Goal: Information Seeking & Learning: Learn about a topic

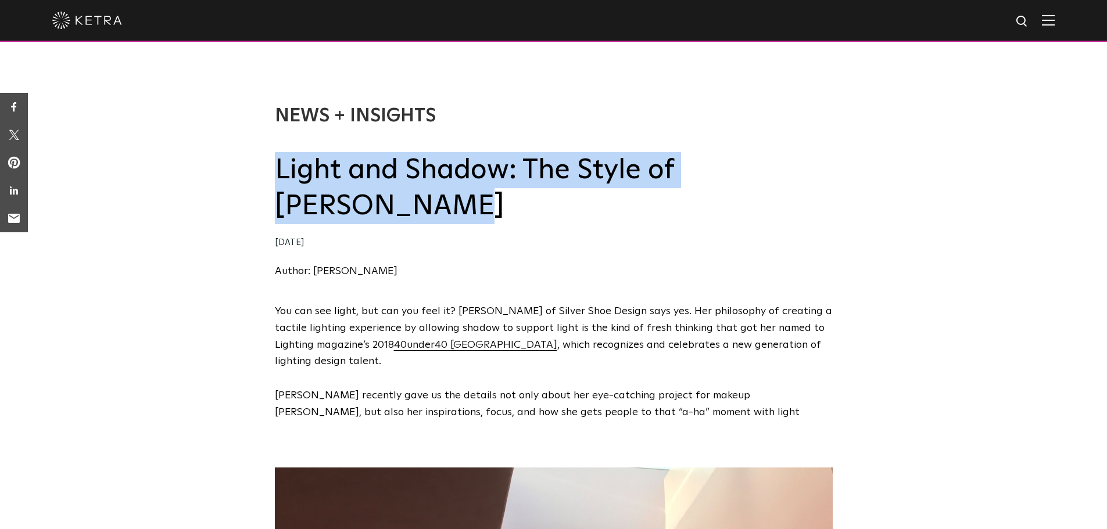
drag, startPoint x: 278, startPoint y: 170, endPoint x: 396, endPoint y: 213, distance: 124.8
click at [396, 213] on h2 "Light and Shadow: The Style of [PERSON_NAME]" at bounding box center [554, 188] width 558 height 73
copy h2 "Light and Shadow: The Style of Sara McElroy"
drag, startPoint x: 391, startPoint y: 272, endPoint x: 316, endPoint y: 274, distance: 75.0
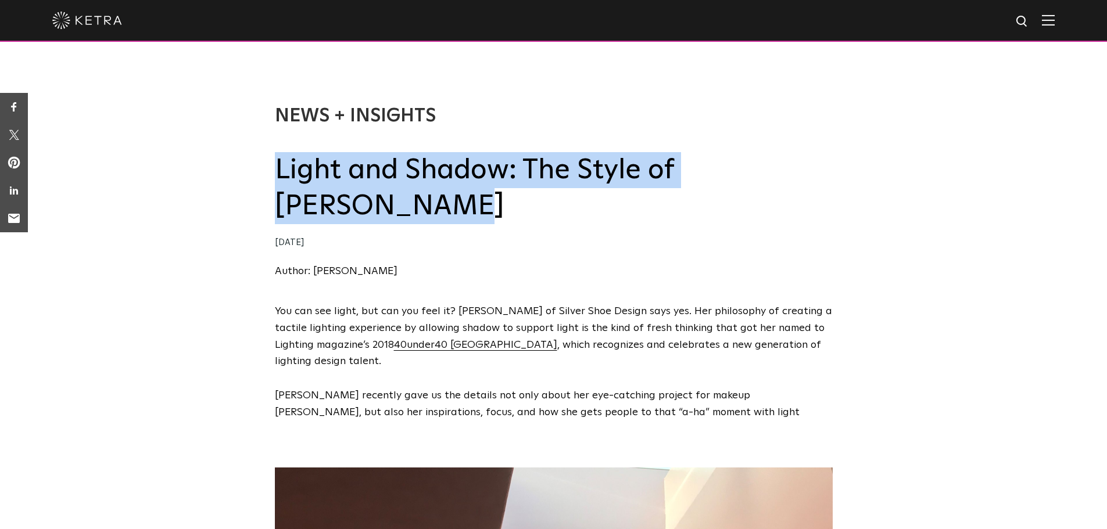
click at [316, 274] on div "Author: Monica Pereira" at bounding box center [554, 271] width 558 height 17
copy link "Monica Pereira"
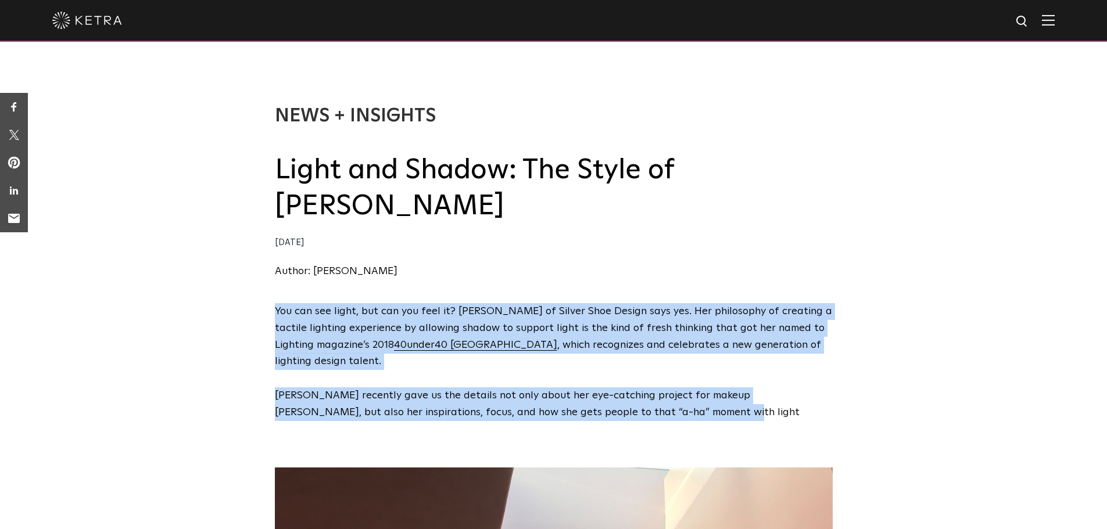
drag, startPoint x: 275, startPoint y: 306, endPoint x: 651, endPoint y: 411, distance: 390.2
click at [651, 411] on span "You can see light, but can you feel it? Sara McElroy of Silver Shoe Design says…" at bounding box center [554, 362] width 558 height 118
copy span "You can see light, but can you feel it? Sara McElroy of Silver Shoe Design says…"
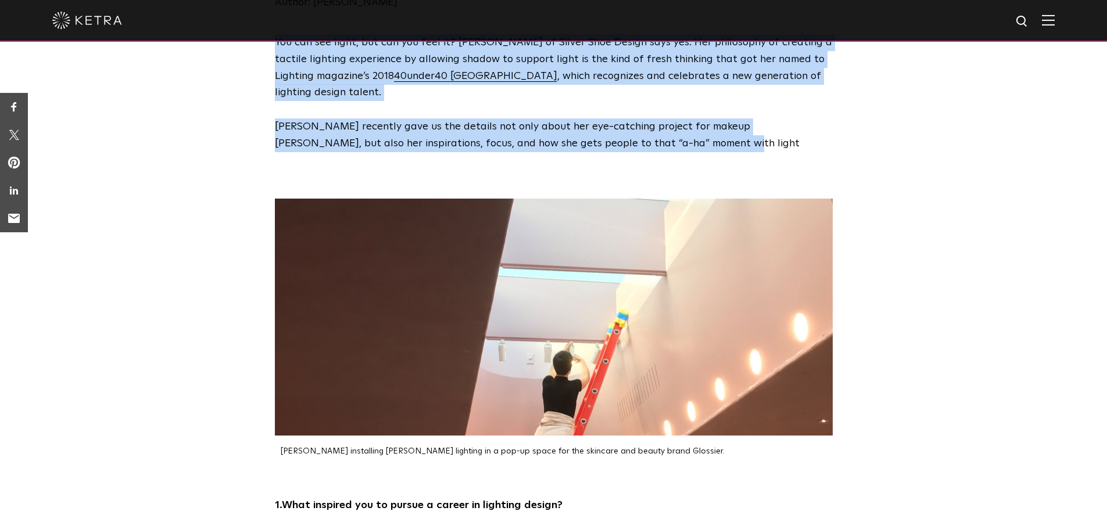
scroll to position [270, 0]
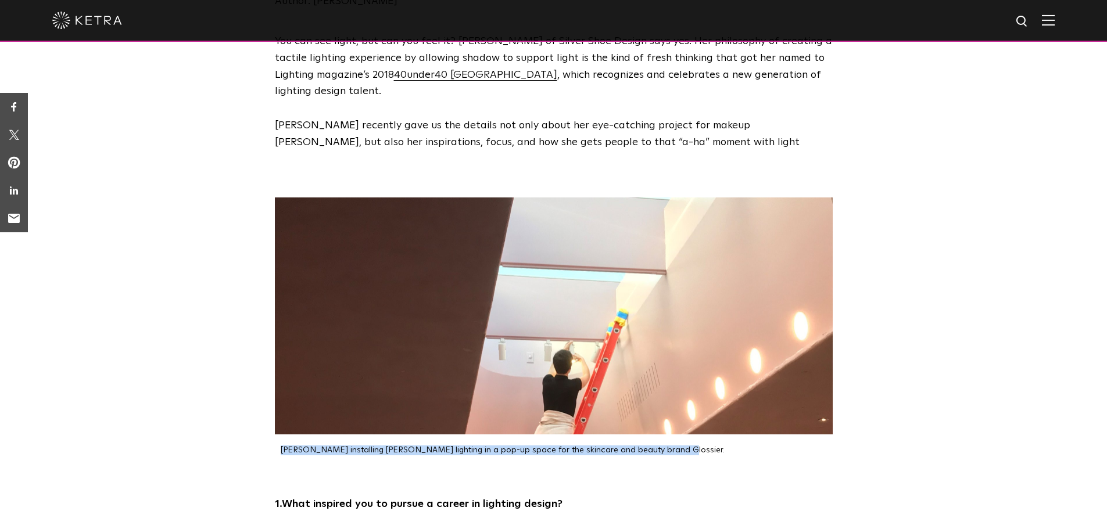
drag, startPoint x: 659, startPoint y: 453, endPoint x: 282, endPoint y: 450, distance: 376.5
click at [282, 450] on p "Sara McElroy installing Ketra lighting in a pop-up space for the skincare and b…" at bounding box center [557, 451] width 552 height 10
copy p "Sara McElroy installing Ketra lighting in a pop-up space for the skincare and b…"
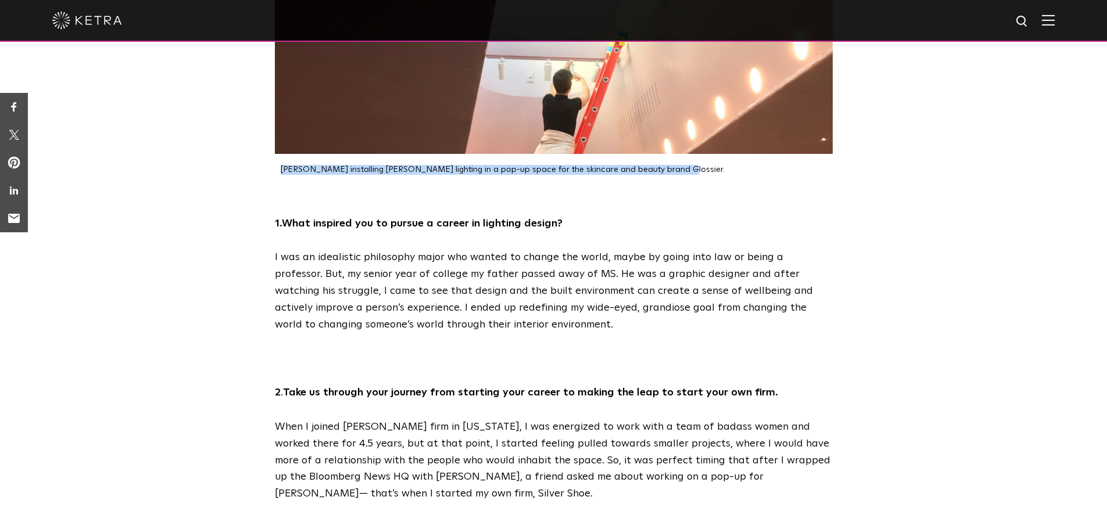
scroll to position [551, 0]
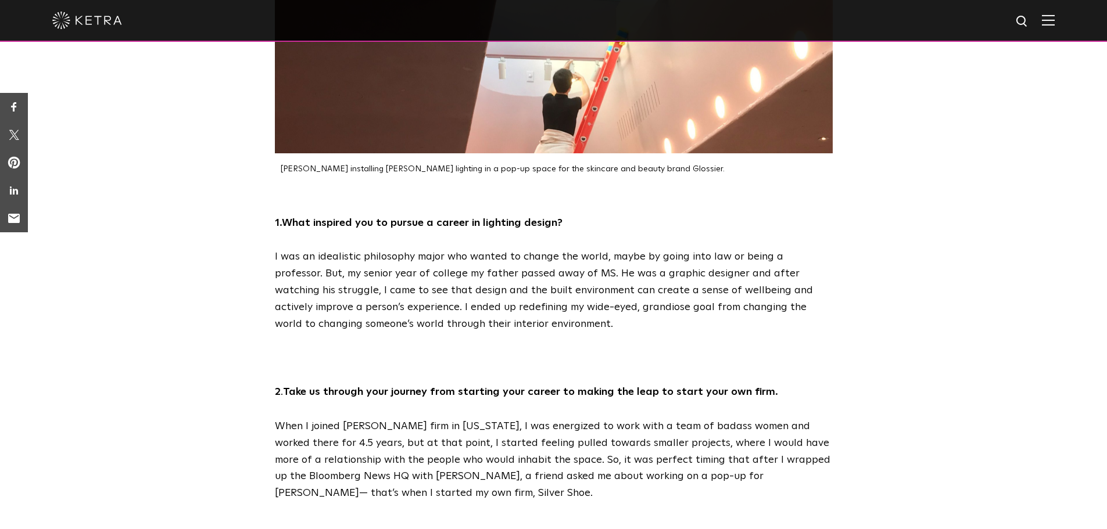
click at [282, 233] on div "1. What inspired you to pursue a career in lighting design? I was an idealistic…" at bounding box center [553, 358] width 581 height 287
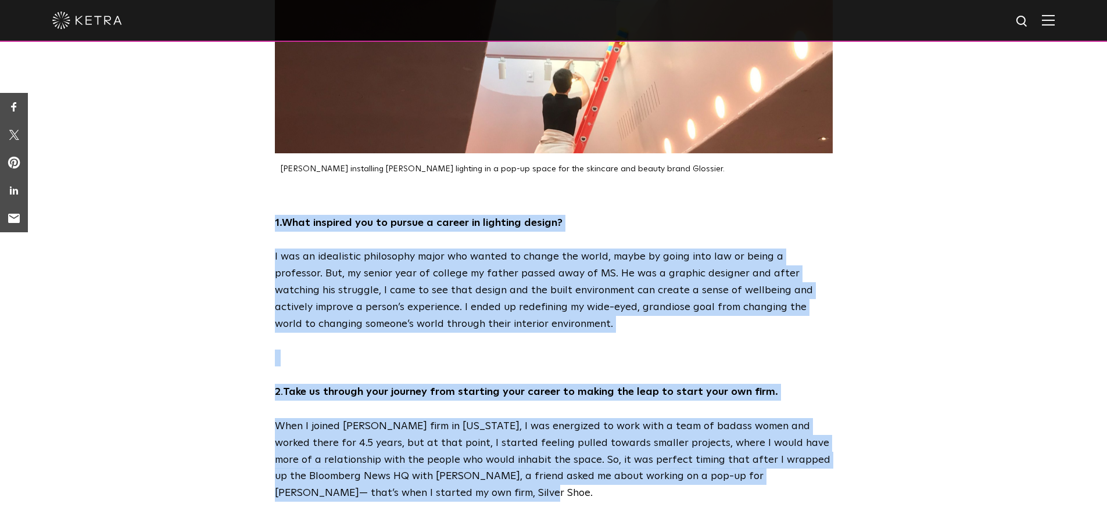
drag, startPoint x: 274, startPoint y: 224, endPoint x: 653, endPoint y: 487, distance: 461.0
click at [653, 487] on div "1. What inspired you to pursue a career in lighting design? I was an idealistic…" at bounding box center [553, 358] width 581 height 287
copy div "1. What inspired you to pursue a career in lighting design? I was an idealistic…"
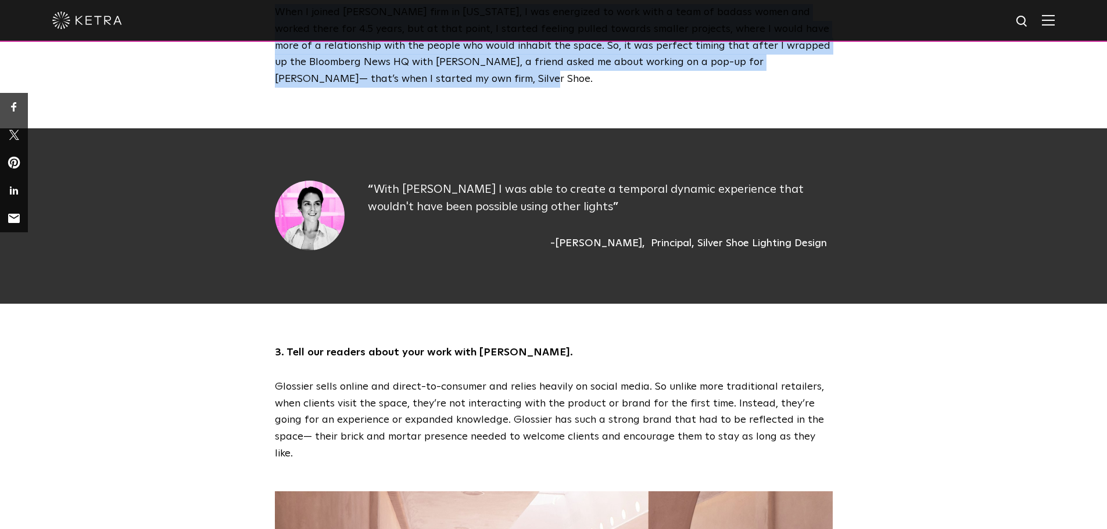
scroll to position [968, 0]
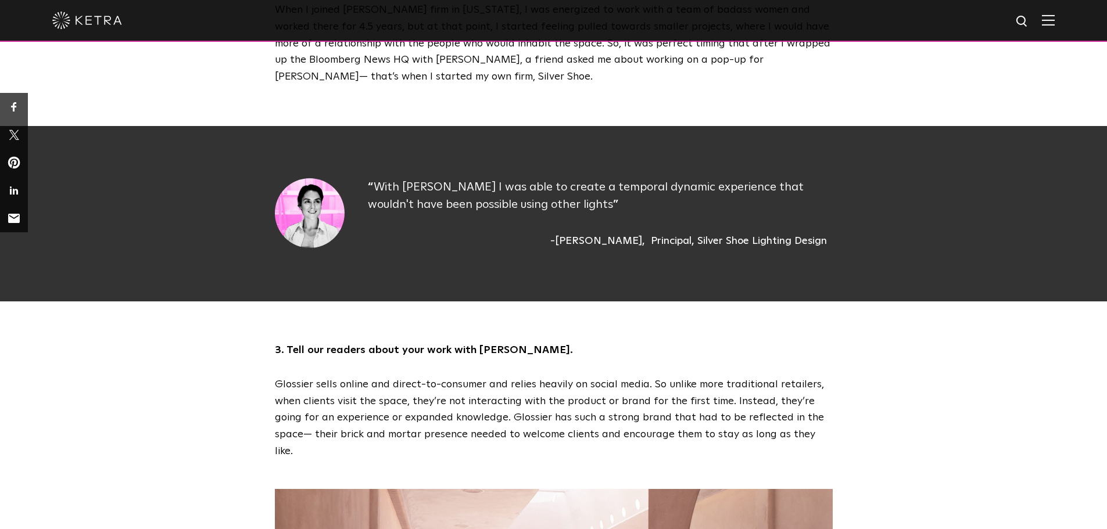
click at [361, 181] on div "With Ketra I was able to create a temporal dynamic experience that wouldn't hav…" at bounding box center [554, 213] width 558 height 71
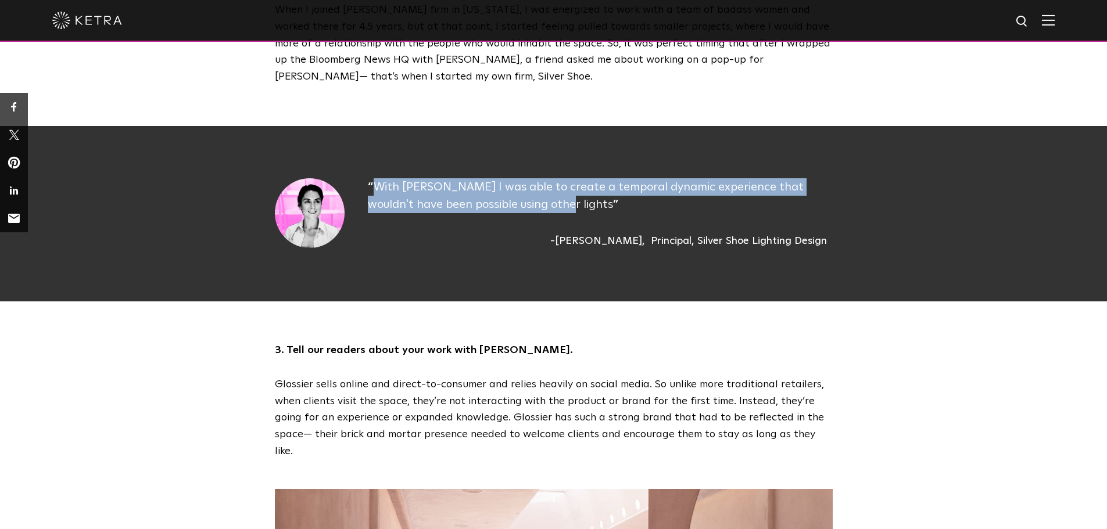
drag, startPoint x: 372, startPoint y: 185, endPoint x: 535, endPoint y: 206, distance: 163.5
click at [535, 206] on div "With Ketra I was able to create a temporal dynamic experience that wouldn't hav…" at bounding box center [600, 213] width 465 height 71
copy p "With Ketra I was able to create a temporal dynamic experience that wouldn't hav…"
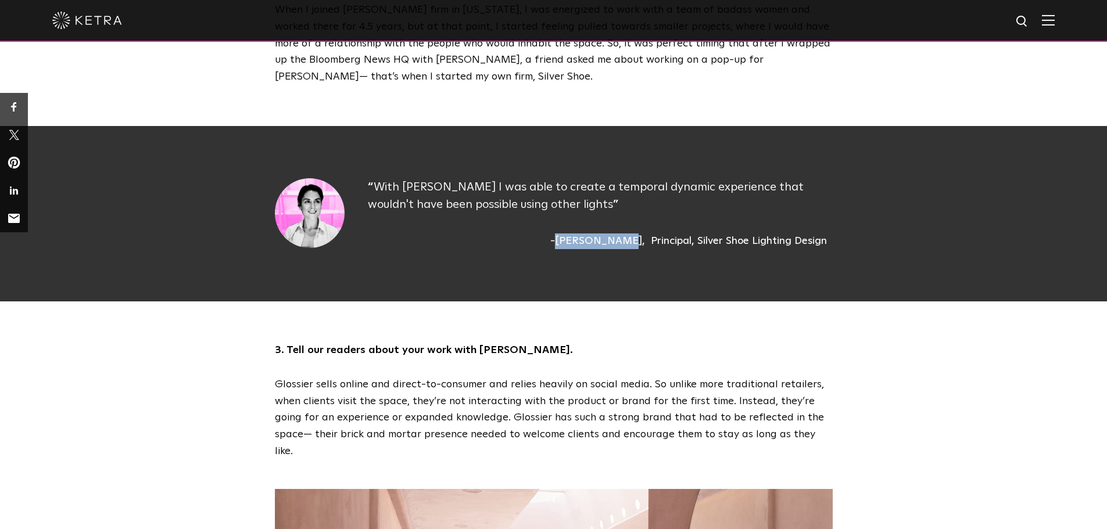
drag, startPoint x: 578, startPoint y: 242, endPoint x: 640, endPoint y: 242, distance: 61.6
click at [640, 242] on div "Sara McElroy" at bounding box center [597, 242] width 95 height 16
copy div "Sara McElroy"
drag, startPoint x: 650, startPoint y: 241, endPoint x: 844, endPoint y: 242, distance: 194.1
click at [844, 242] on div "With Ketra I was able to create a temporal dynamic experience that wouldn't hav…" at bounding box center [553, 213] width 581 height 71
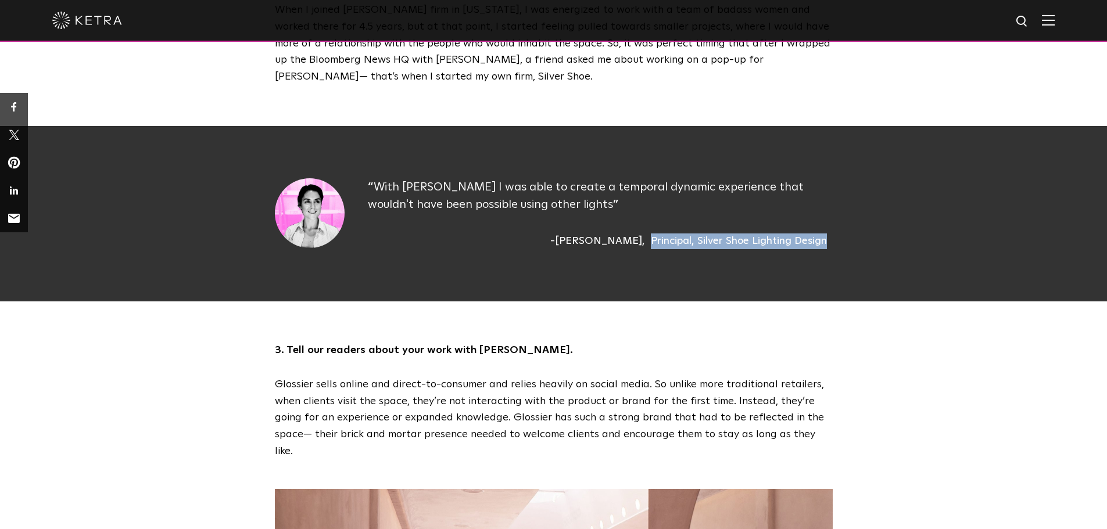
copy div "Principal, Silver Shoe Lighting Design"
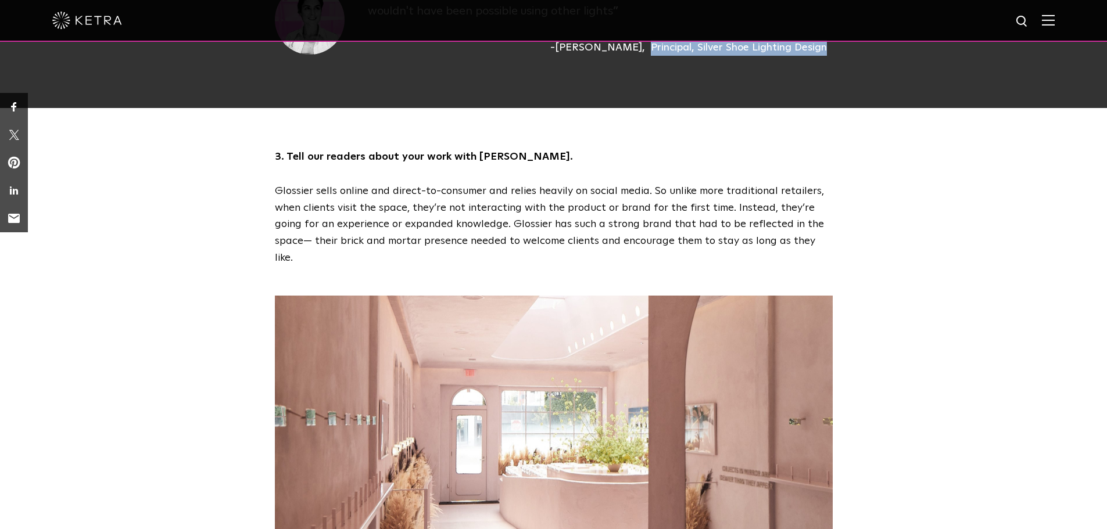
scroll to position [1176, 0]
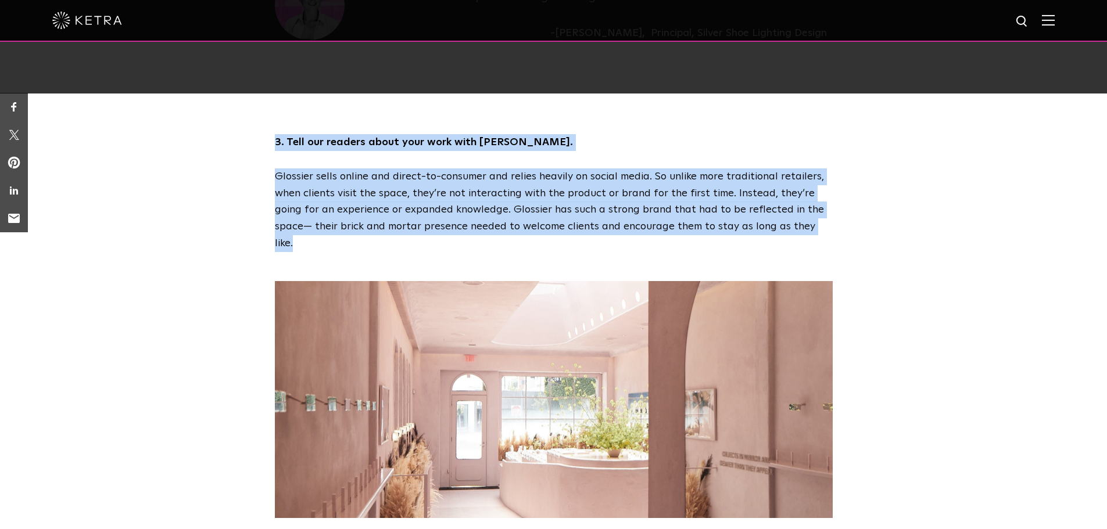
drag, startPoint x: 270, startPoint y: 144, endPoint x: 812, endPoint y: 231, distance: 548.4
click at [812, 231] on div "3. Tell our readers about your work with Glossier. Glossier sells online and di…" at bounding box center [553, 193] width 581 height 118
copy div "3. Tell our readers about your work with Glossier. Glossier sells online and di…"
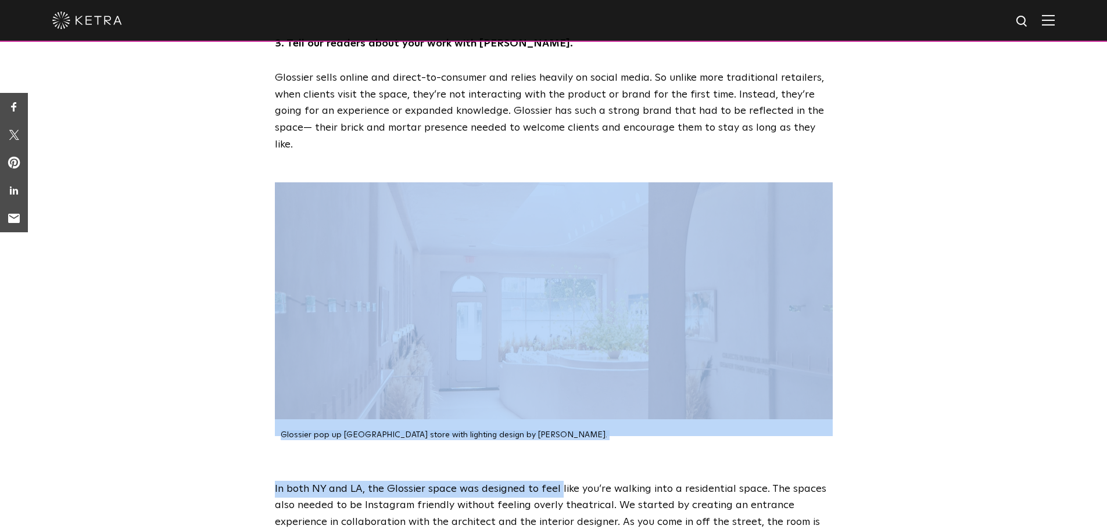
drag, startPoint x: 550, startPoint y: 418, endPoint x: 556, endPoint y: 424, distance: 8.2
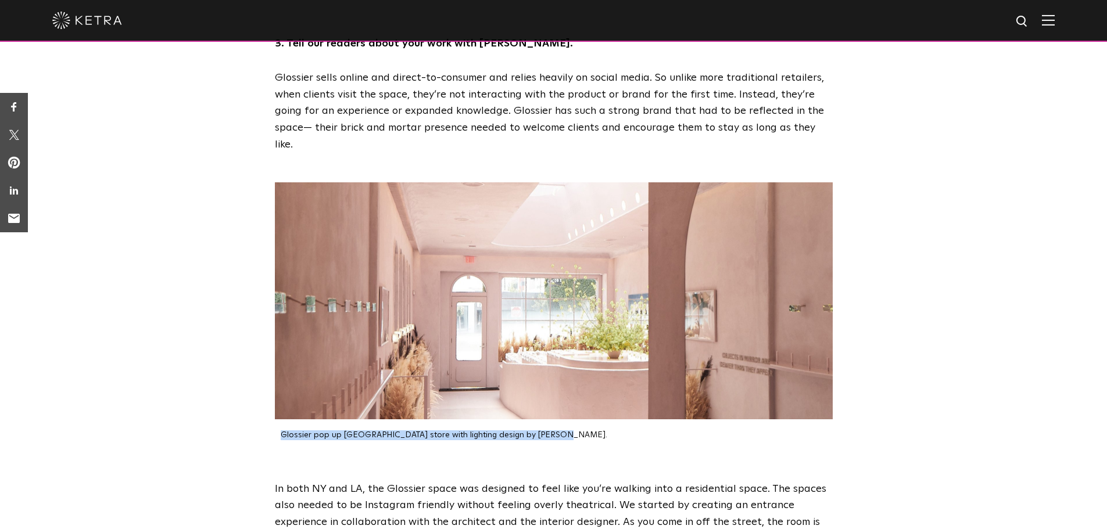
drag, startPoint x: 545, startPoint y: 421, endPoint x: 282, endPoint y: 420, distance: 262.6
click at [282, 431] on p "Glossier pop up Los Angeles store with lighting design by Sara McElroy." at bounding box center [557, 436] width 552 height 10
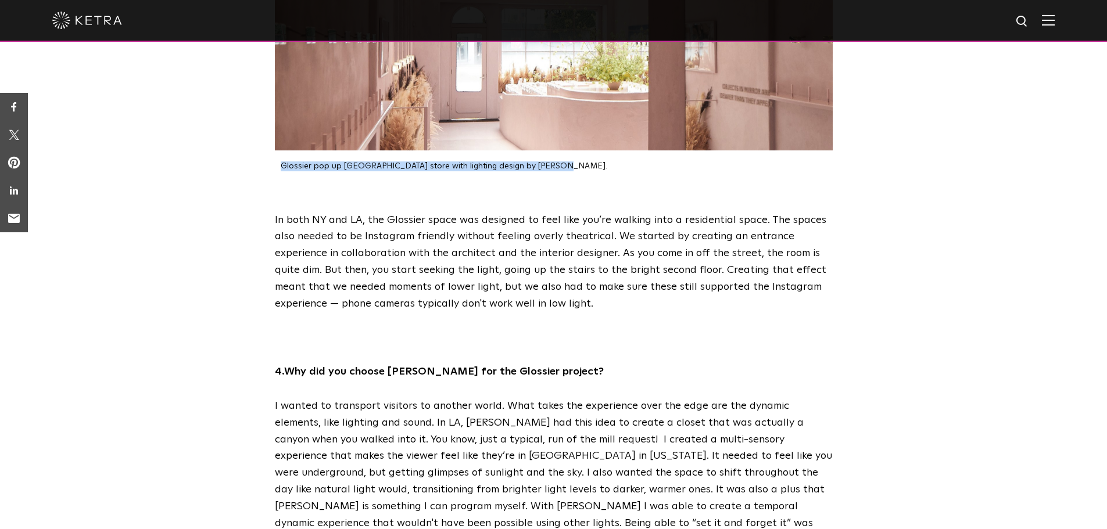
scroll to position [1544, 0]
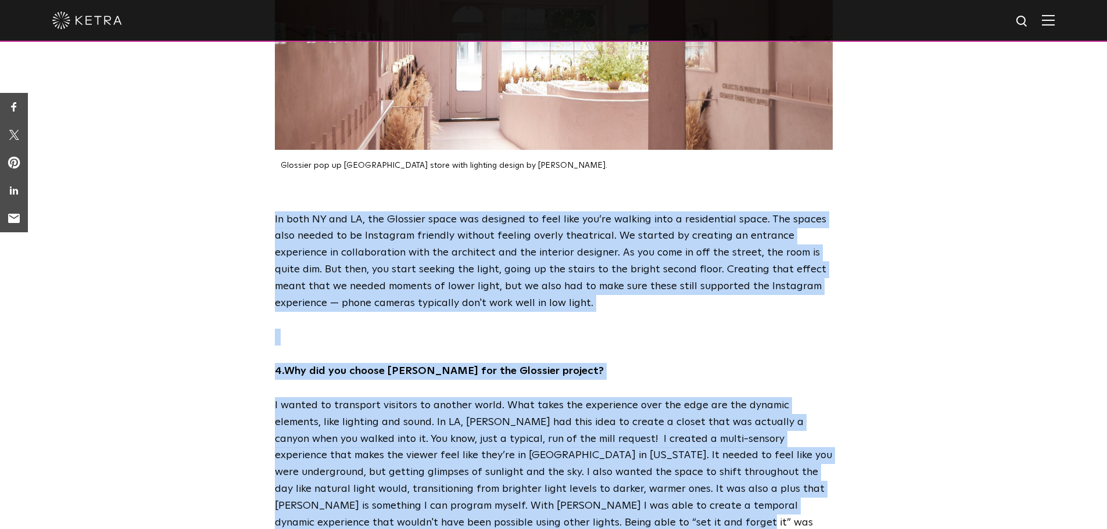
drag, startPoint x: 274, startPoint y: 202, endPoint x: 555, endPoint y: 503, distance: 411.9
click at [555, 503] on div "In both NY and LA, the Glossier space was designed to feel like you’re walking …" at bounding box center [553, 380] width 581 height 337
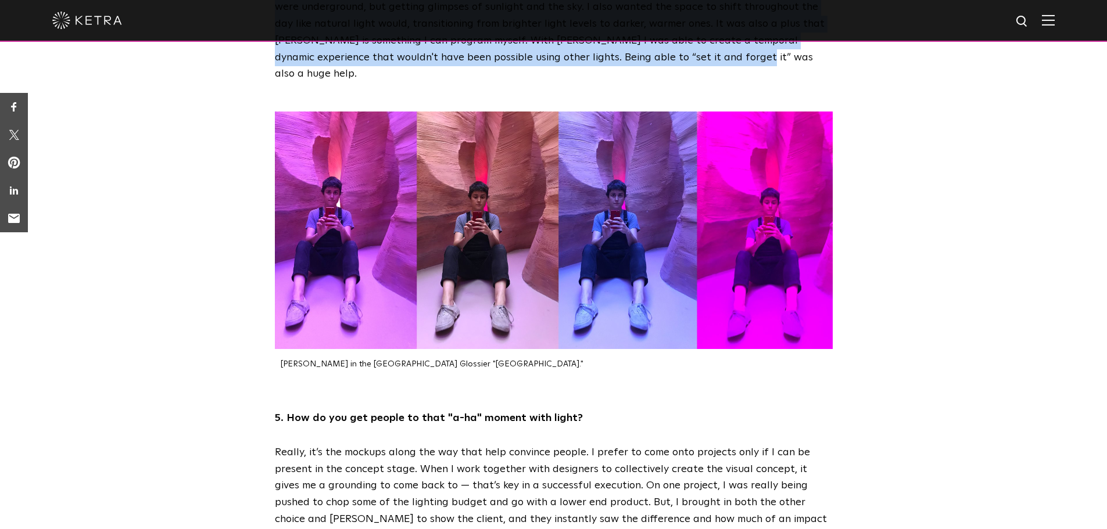
scroll to position [2009, 0]
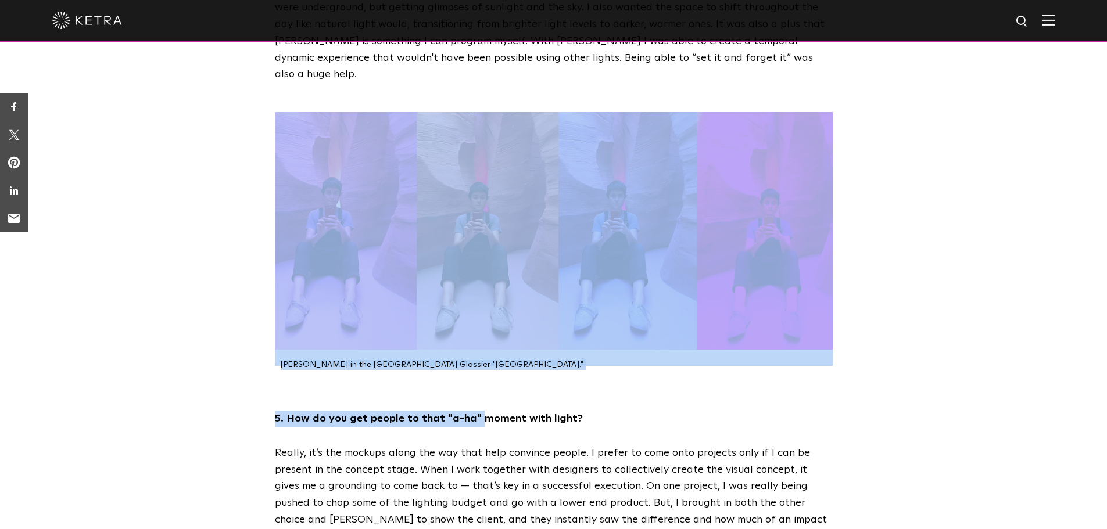
drag, startPoint x: 490, startPoint y: 331, endPoint x: 477, endPoint y: 339, distance: 15.6
drag, startPoint x: 492, startPoint y: 331, endPoint x: 483, endPoint y: 344, distance: 16.0
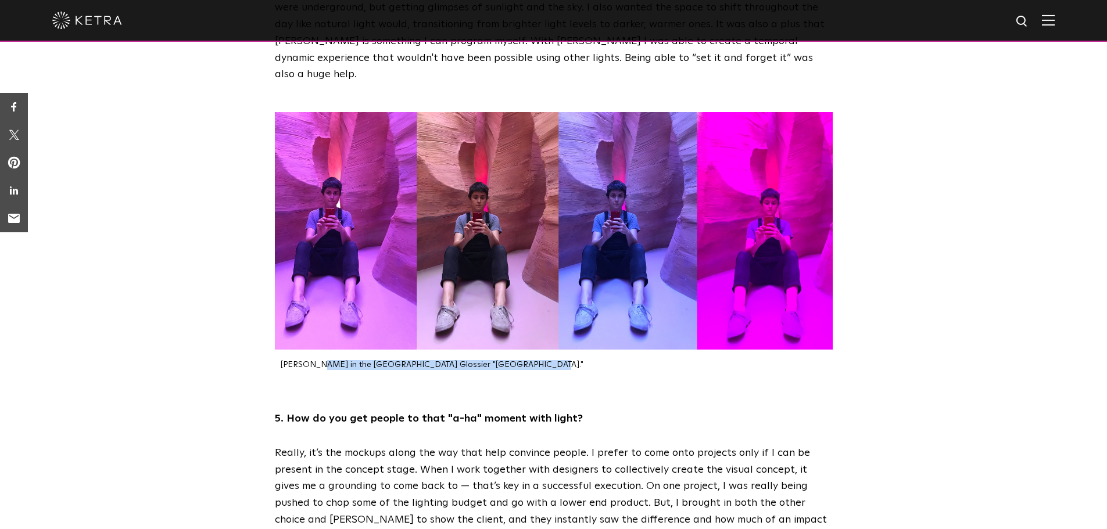
drag, startPoint x: 491, startPoint y: 335, endPoint x: 282, endPoint y: 334, distance: 209.2
click at [282, 360] on div "Sara McElroy in the Los Angeles Glossier "Canyon Room."" at bounding box center [554, 365] width 558 height 10
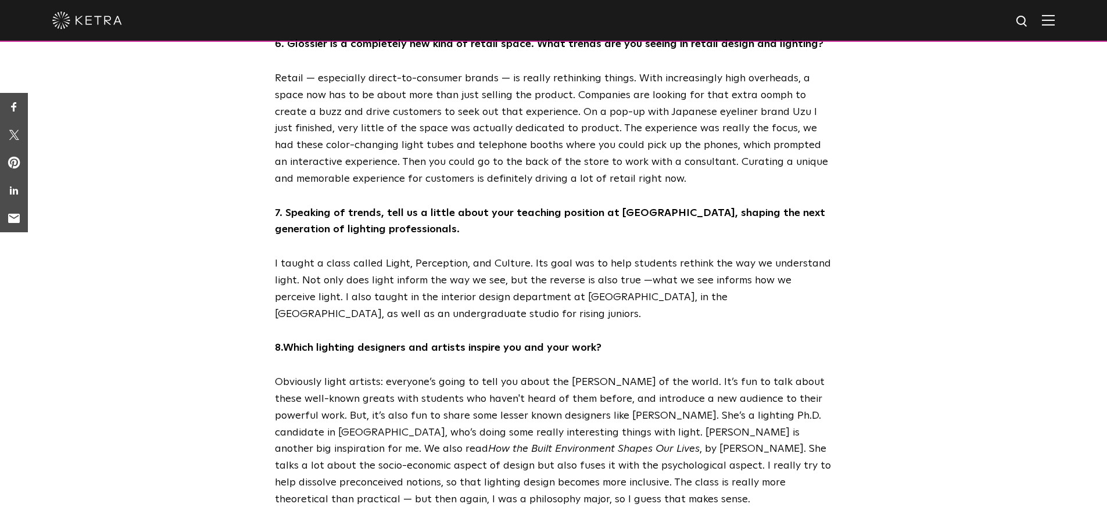
scroll to position [2667, 0]
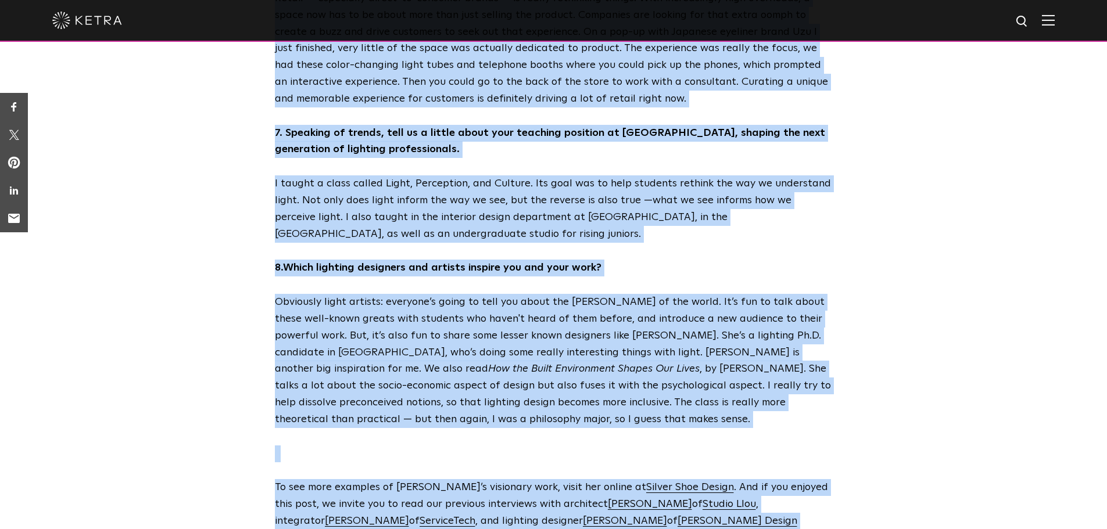
drag, startPoint x: 273, startPoint y: 113, endPoint x: 647, endPoint y: 481, distance: 525.5
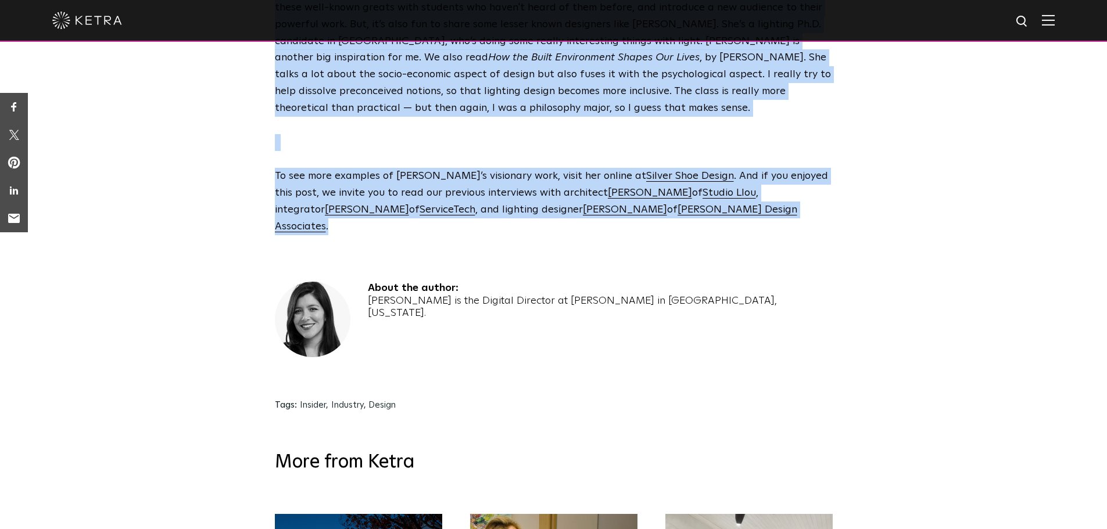
scroll to position [2980, 0]
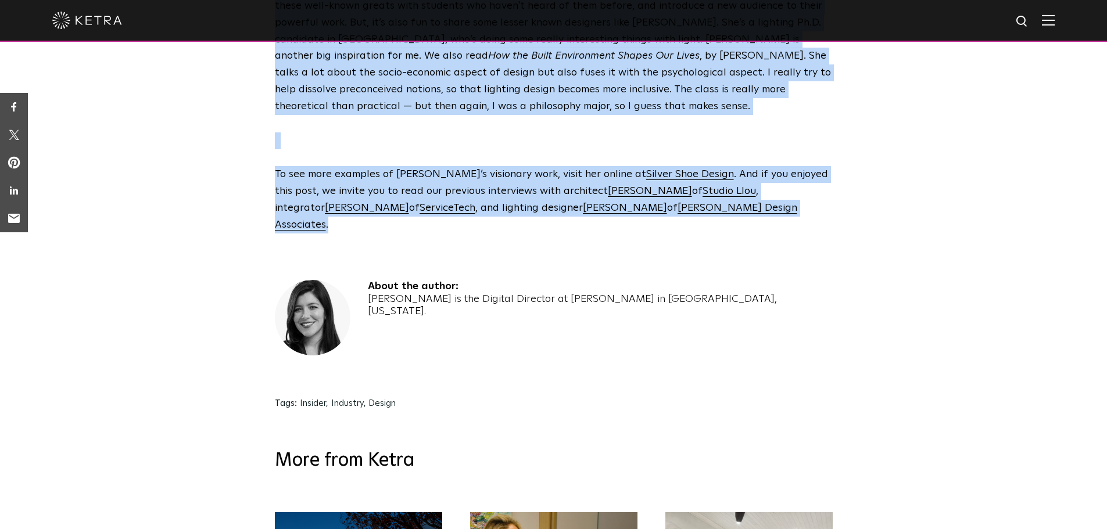
drag, startPoint x: 368, startPoint y: 218, endPoint x: 457, endPoint y: 217, distance: 89.5
click at [457, 280] on h4 "About the author:" at bounding box center [600, 286] width 465 height 13
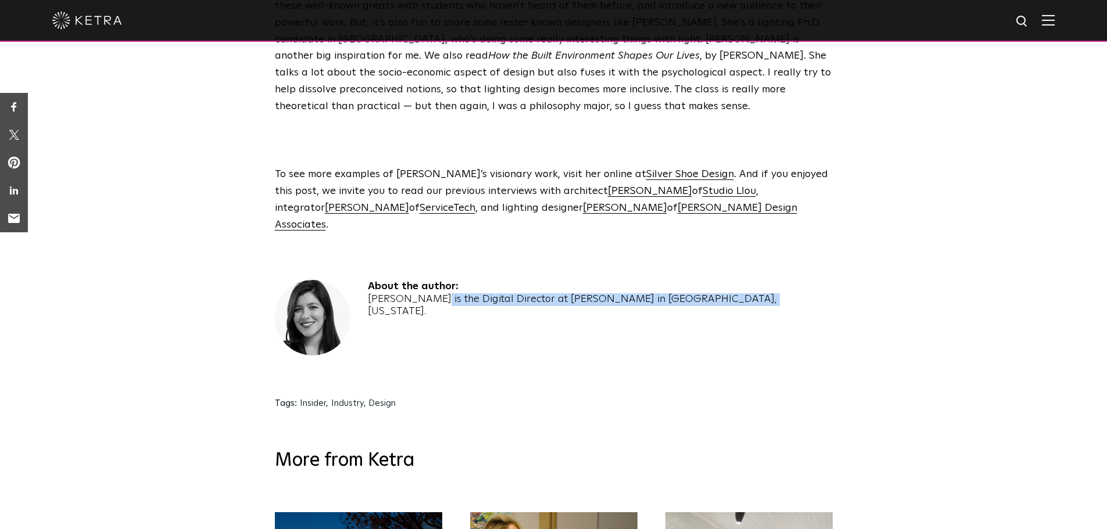
drag, startPoint x: 369, startPoint y: 232, endPoint x: 655, endPoint y: 228, distance: 285.9
click at [655, 293] on div "Monica Pereira is the Digital Director at Ketra in Austin, Texas." at bounding box center [600, 305] width 465 height 25
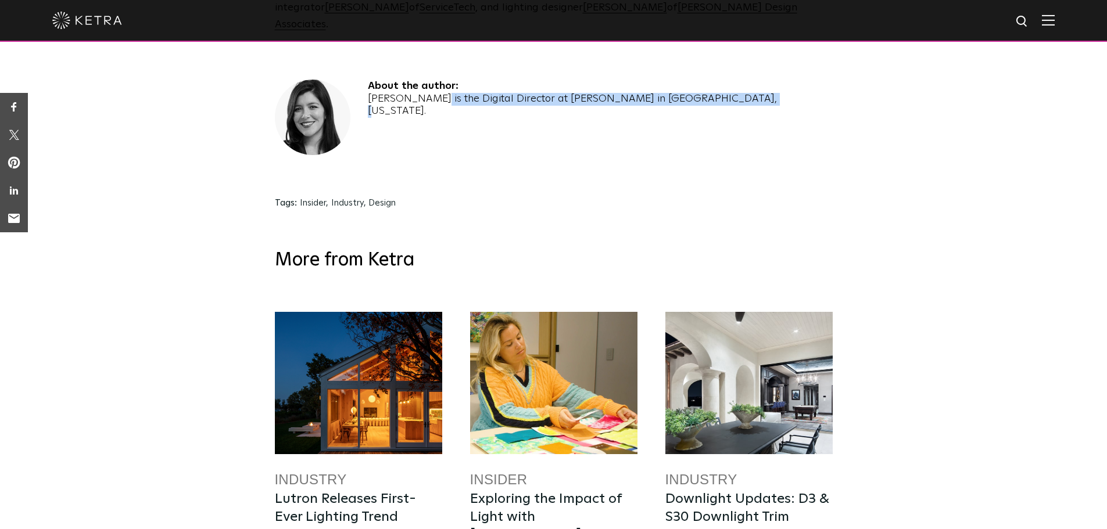
scroll to position [3177, 0]
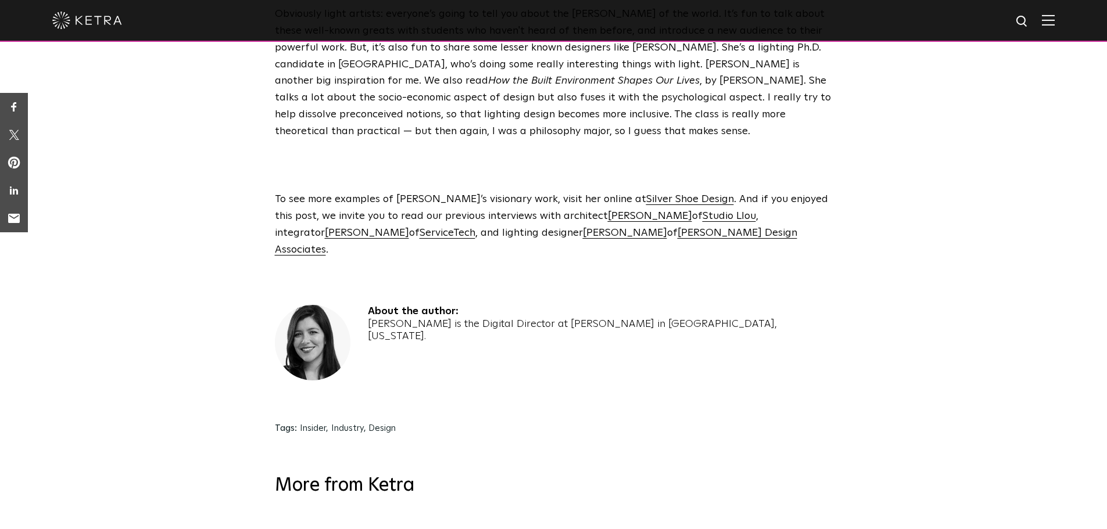
scroll to position [2919, 0]
